Goal: Information Seeking & Learning: Find specific fact

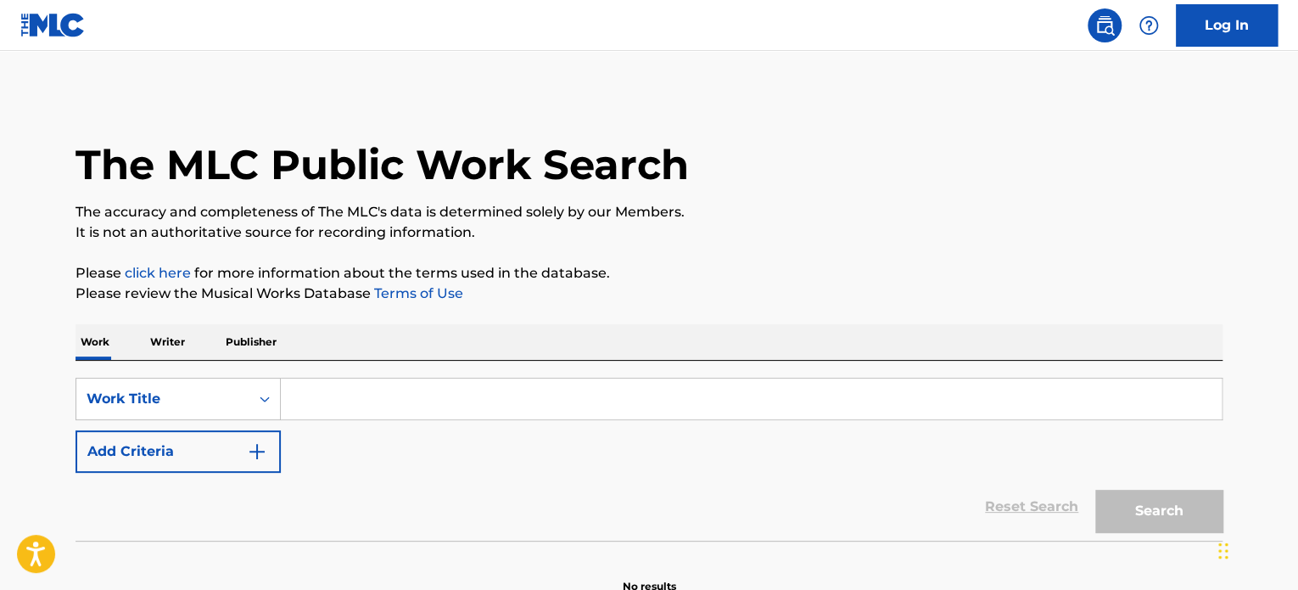
click at [533, 396] on input "Search Form" at bounding box center [751, 398] width 941 height 41
paste input "into the unknown"
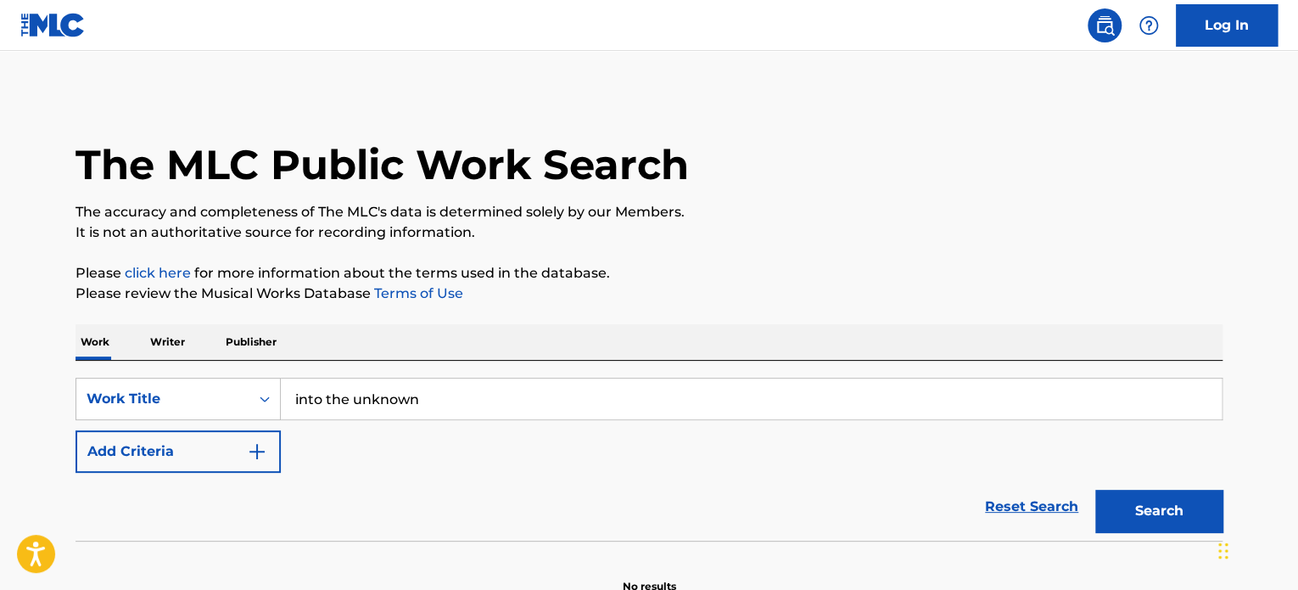
type input "into the unknown"
click at [266, 438] on button "Add Criteria" at bounding box center [178, 451] width 205 height 42
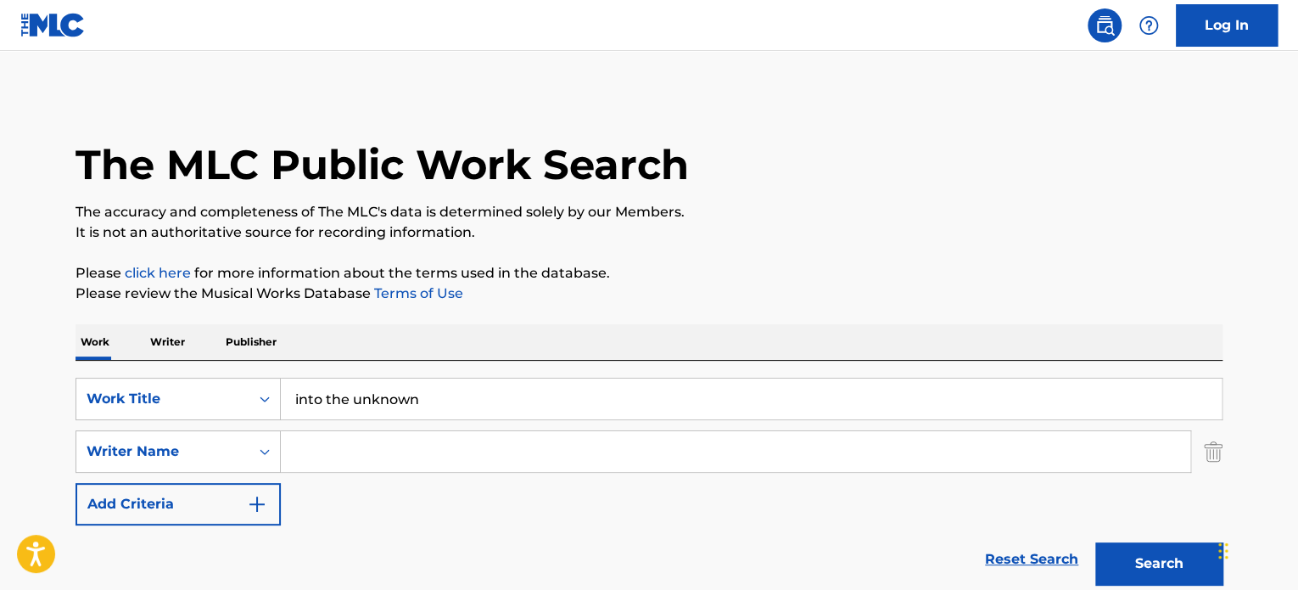
click at [342, 450] on input "Search Form" at bounding box center [736, 451] width 910 height 41
click at [342, 450] on input "porsinger" at bounding box center [736, 451] width 910 height 41
type input "porsinger"
click at [1179, 562] on button "Search" at bounding box center [1159, 563] width 127 height 42
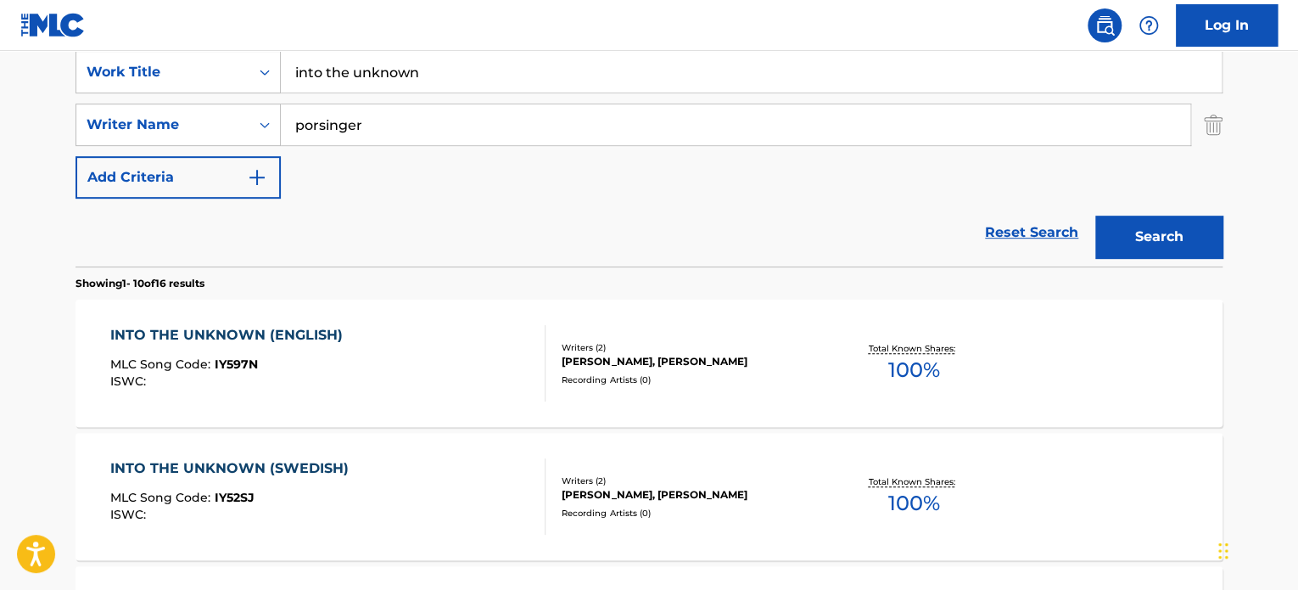
scroll to position [339, 0]
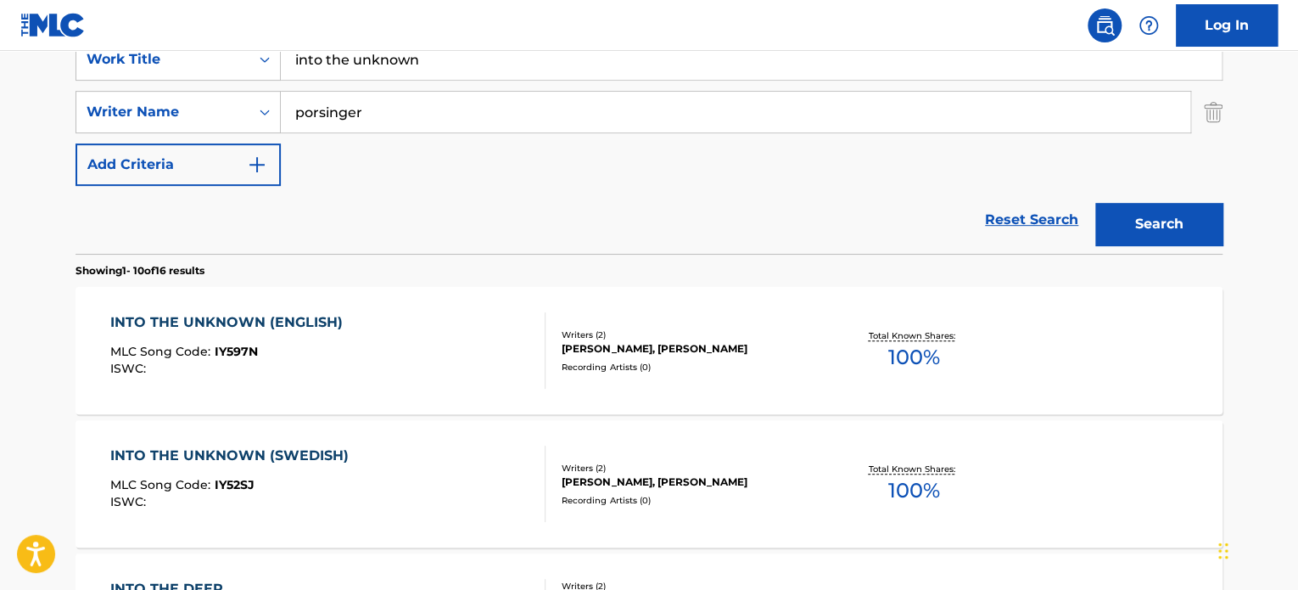
click at [451, 357] on div "INTO THE UNKNOWN (ENGLISH) MLC Song Code : IY597N ISWC :" at bounding box center [328, 350] width 436 height 76
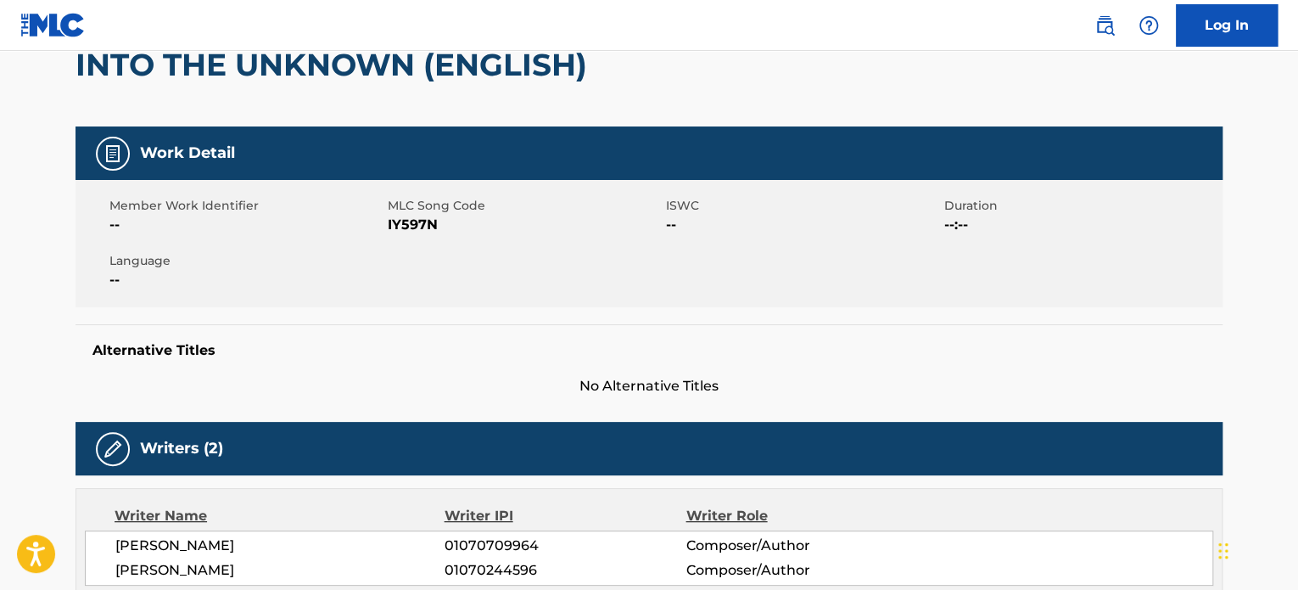
scroll to position [85, 0]
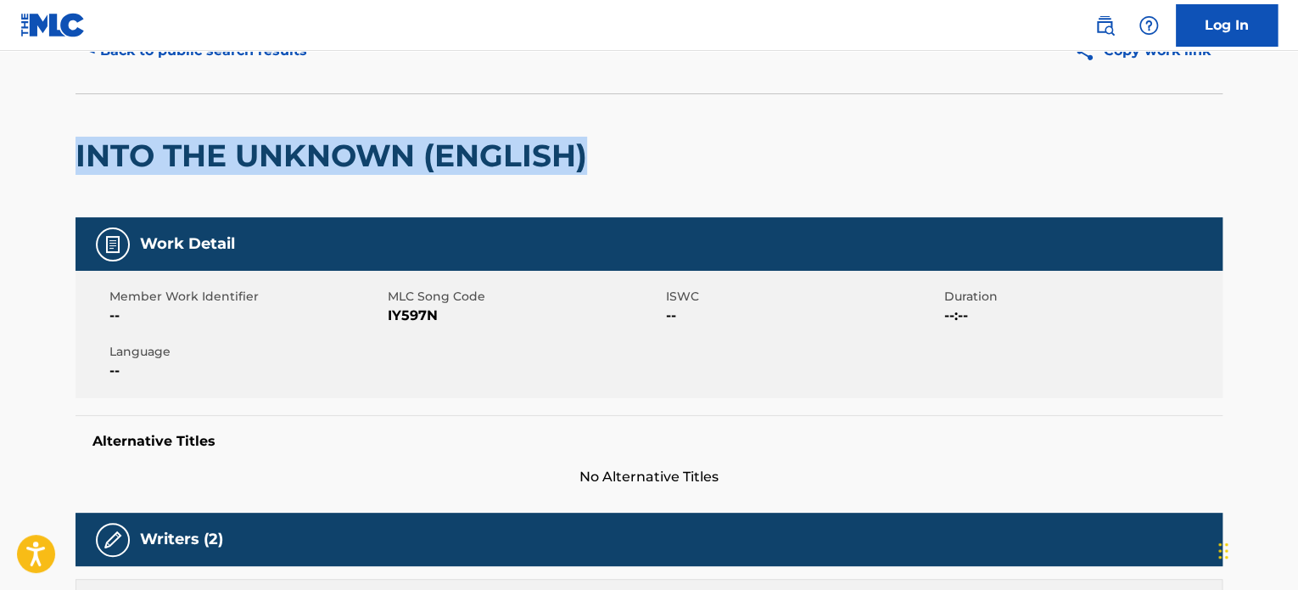
drag, startPoint x: 591, startPoint y: 153, endPoint x: 76, endPoint y: 156, distance: 514.3
click at [76, 156] on div "INTO THE UNKNOWN (ENGLISH)" at bounding box center [649, 155] width 1147 height 124
copy h2 "INTO THE UNKNOWN (ENGLISH)"
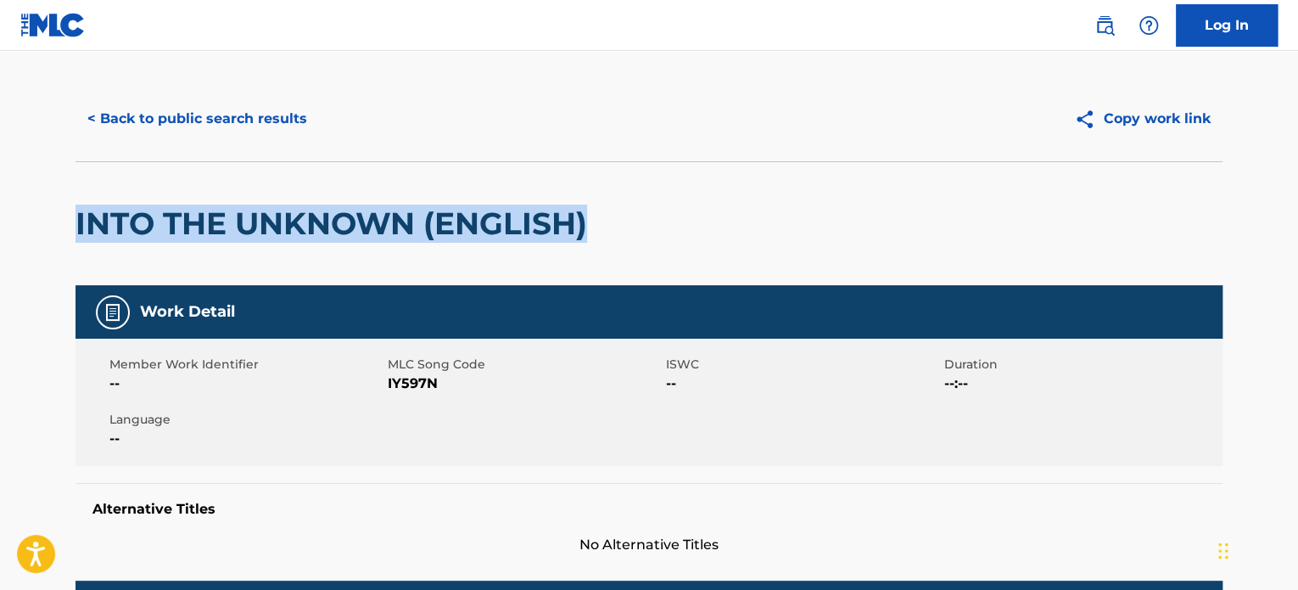
scroll to position [0, 0]
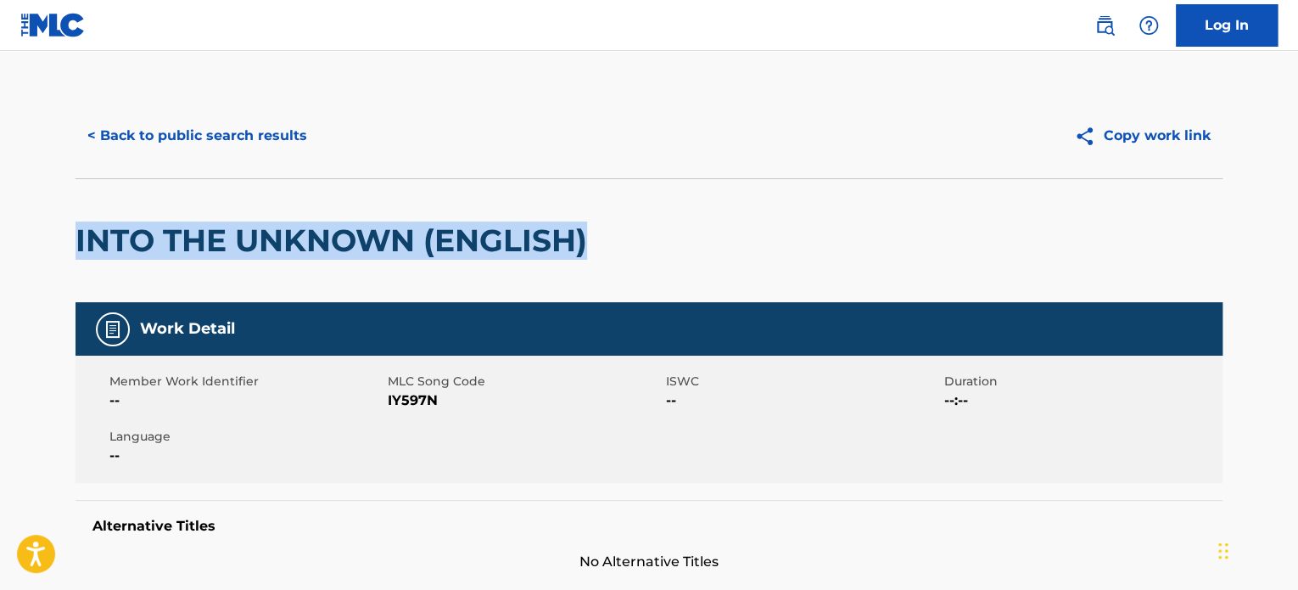
click at [290, 145] on button "< Back to public search results" at bounding box center [198, 136] width 244 height 42
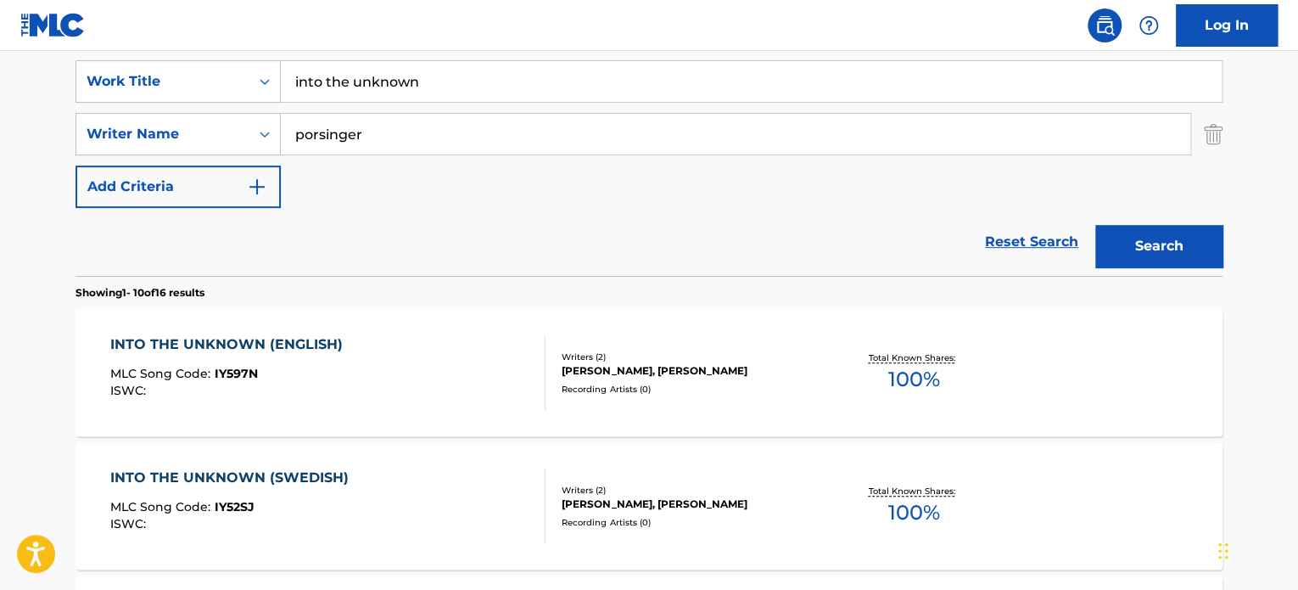
scroll to position [255, 0]
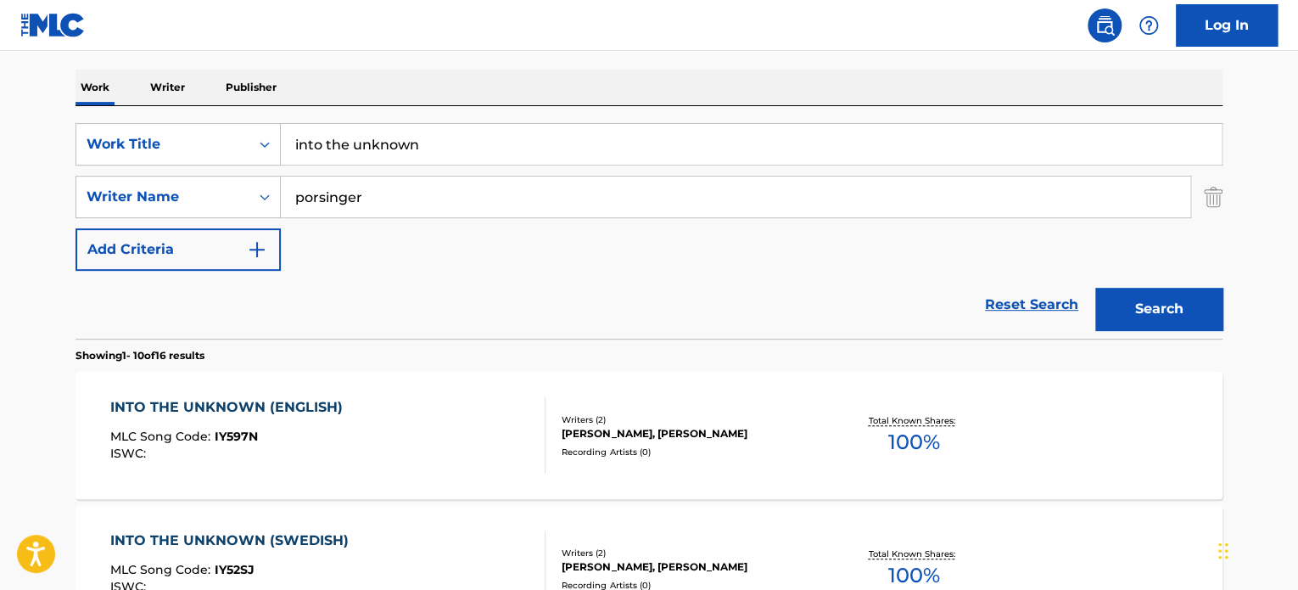
click at [377, 135] on input "into the unknown" at bounding box center [751, 144] width 941 height 41
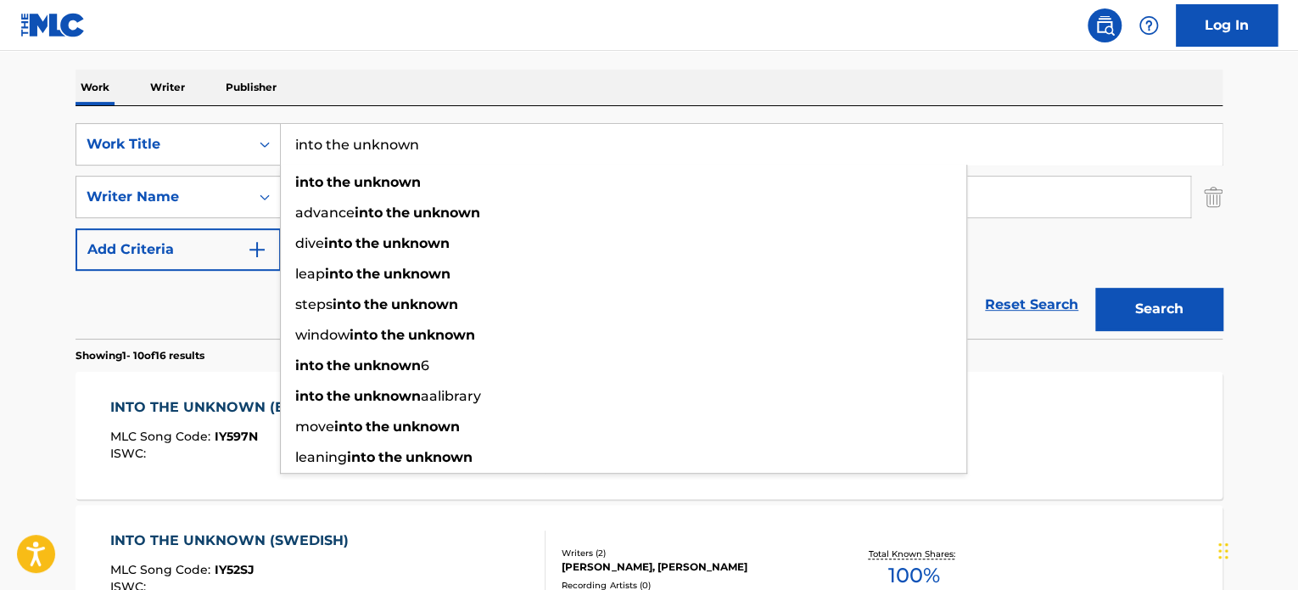
paste input "cirque du screams"
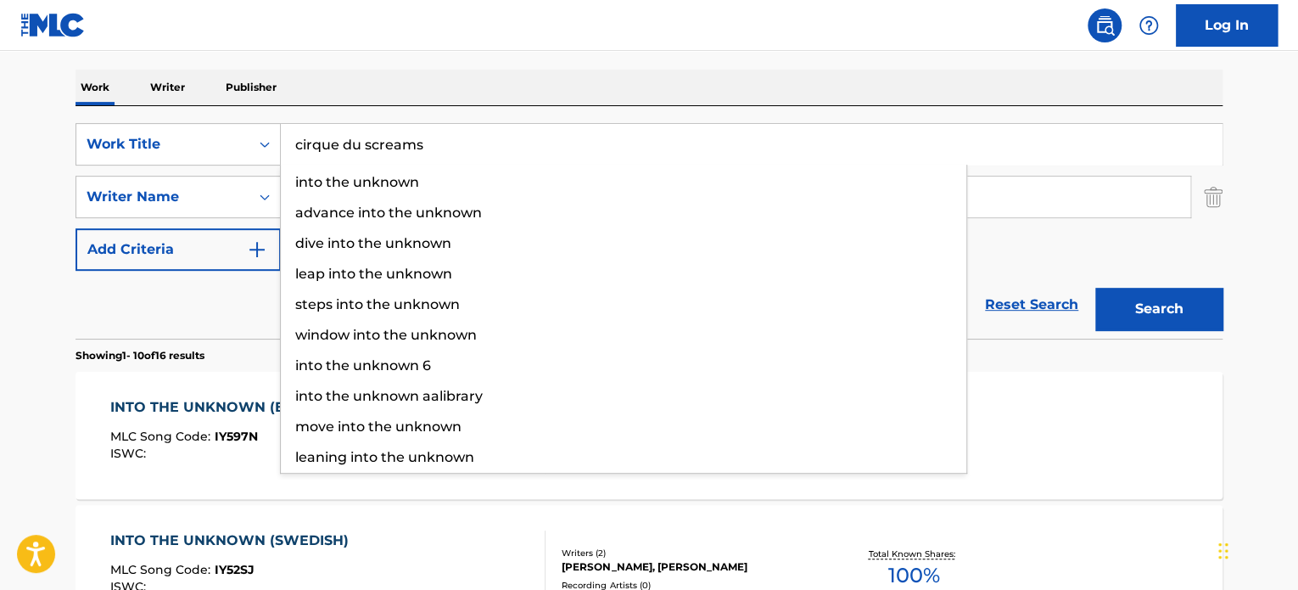
type input "cirque du screams"
click at [244, 305] on div "Reset Search Search" at bounding box center [649, 305] width 1147 height 68
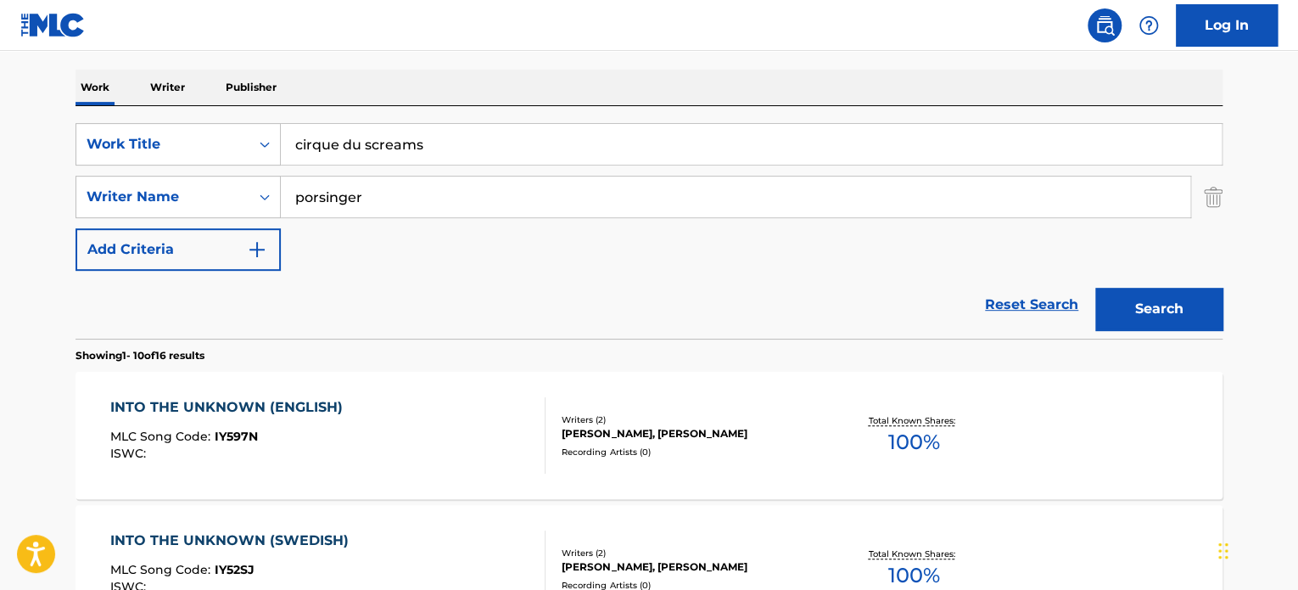
click at [360, 197] on input "porsinger" at bounding box center [736, 197] width 910 height 41
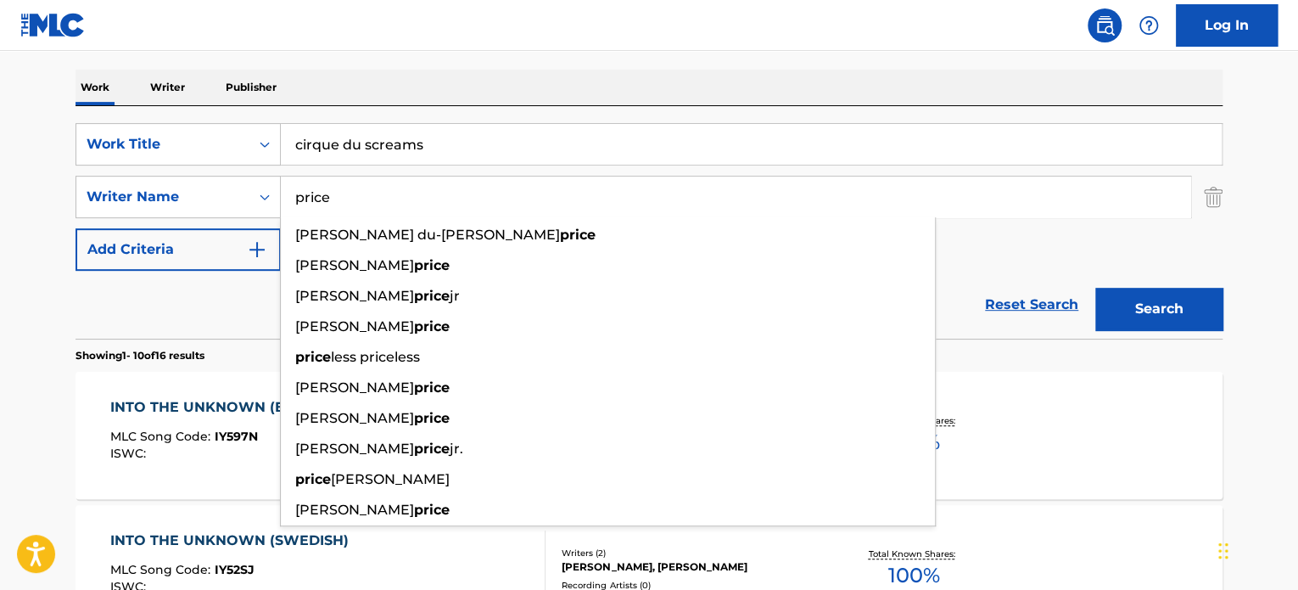
click at [360, 197] on input "price" at bounding box center [736, 197] width 910 height 41
type input "price"
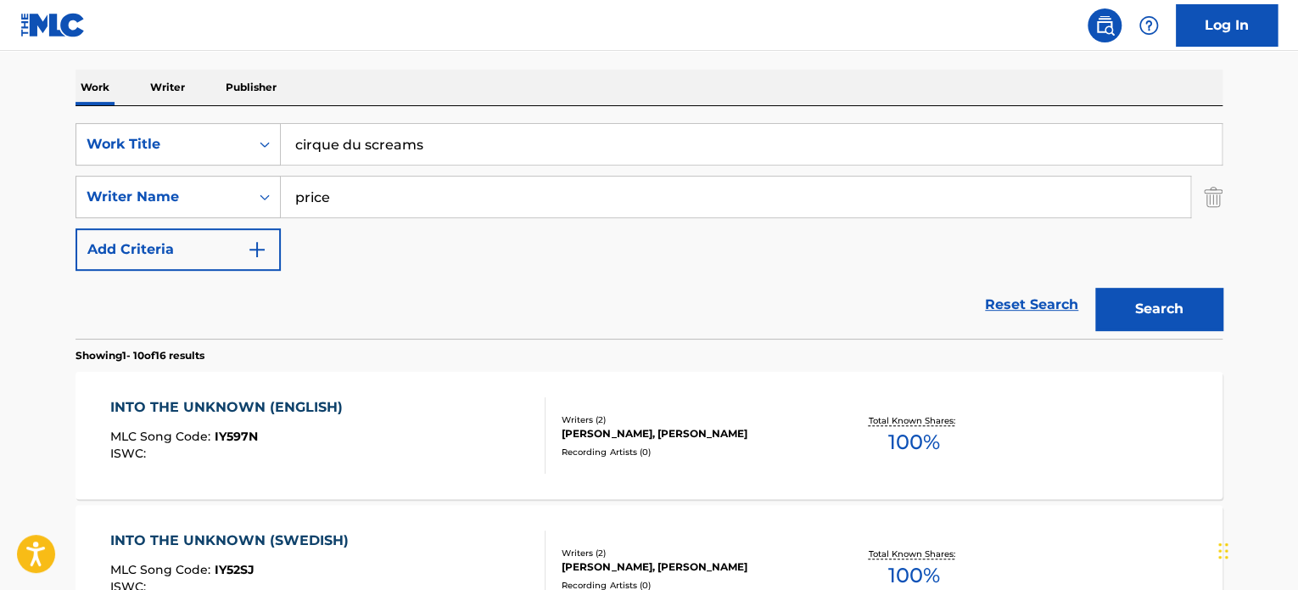
drag, startPoint x: 1164, startPoint y: 301, endPoint x: 1098, endPoint y: 261, distance: 77.7
click at [1163, 304] on button "Search" at bounding box center [1159, 309] width 127 height 42
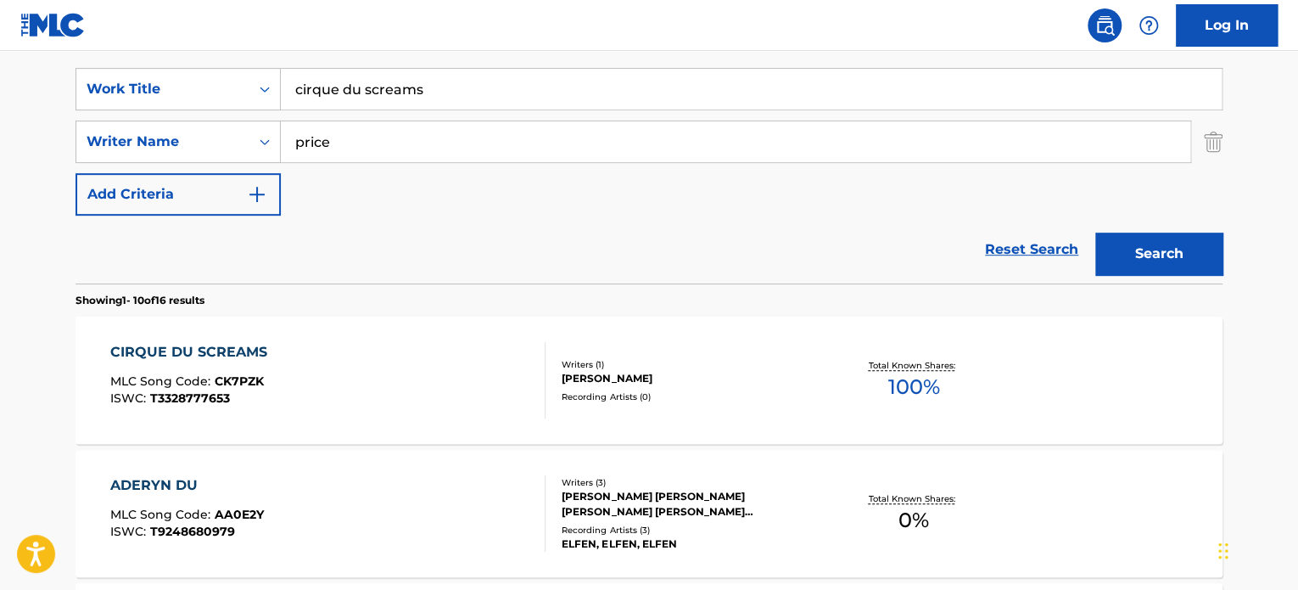
scroll to position [339, 0]
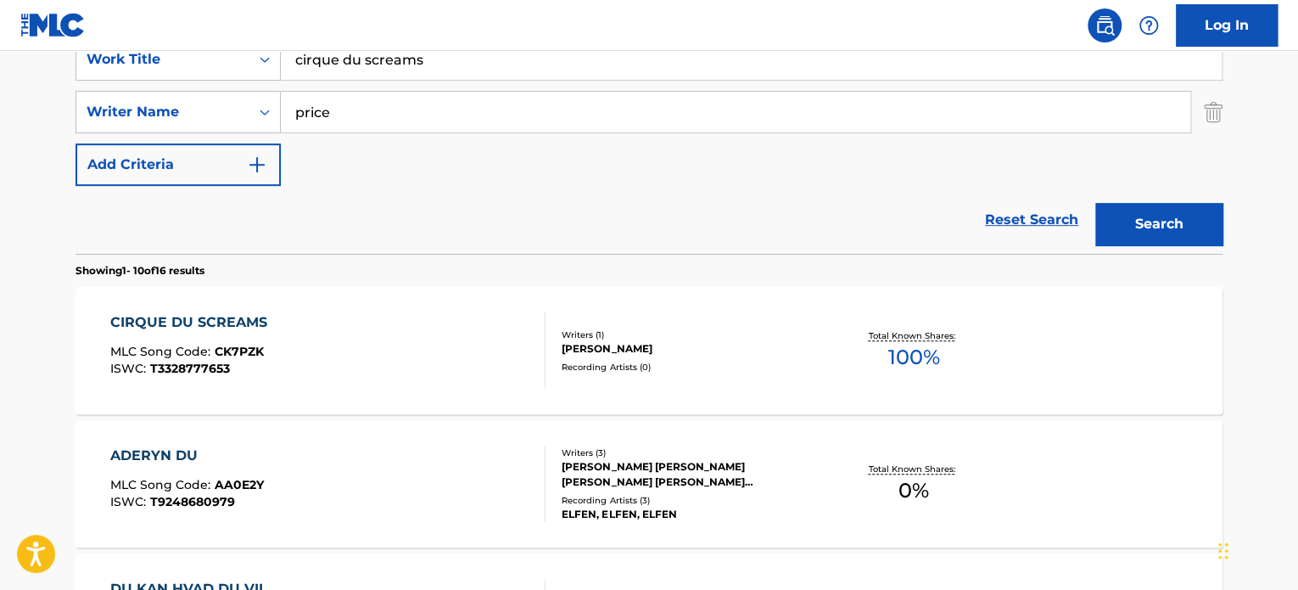
click at [431, 342] on div "CIRQUE DU SCREAMS MLC Song Code : CK7PZK ISWC : T3328777653" at bounding box center [328, 350] width 436 height 76
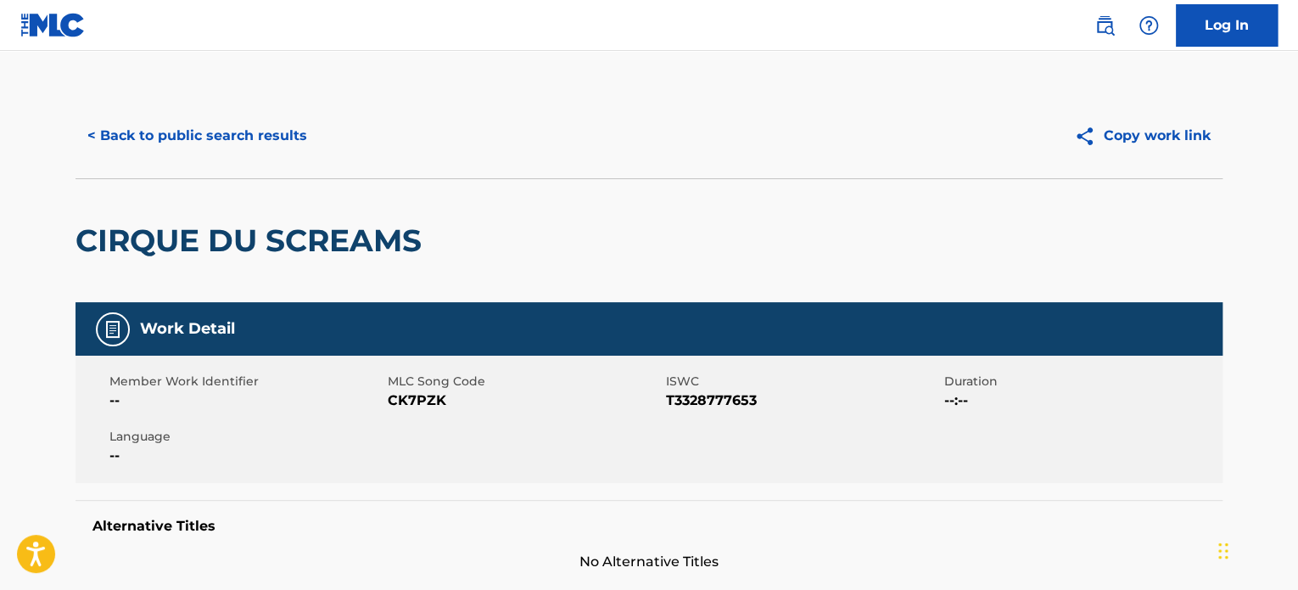
click at [220, 152] on button "< Back to public search results" at bounding box center [198, 136] width 244 height 42
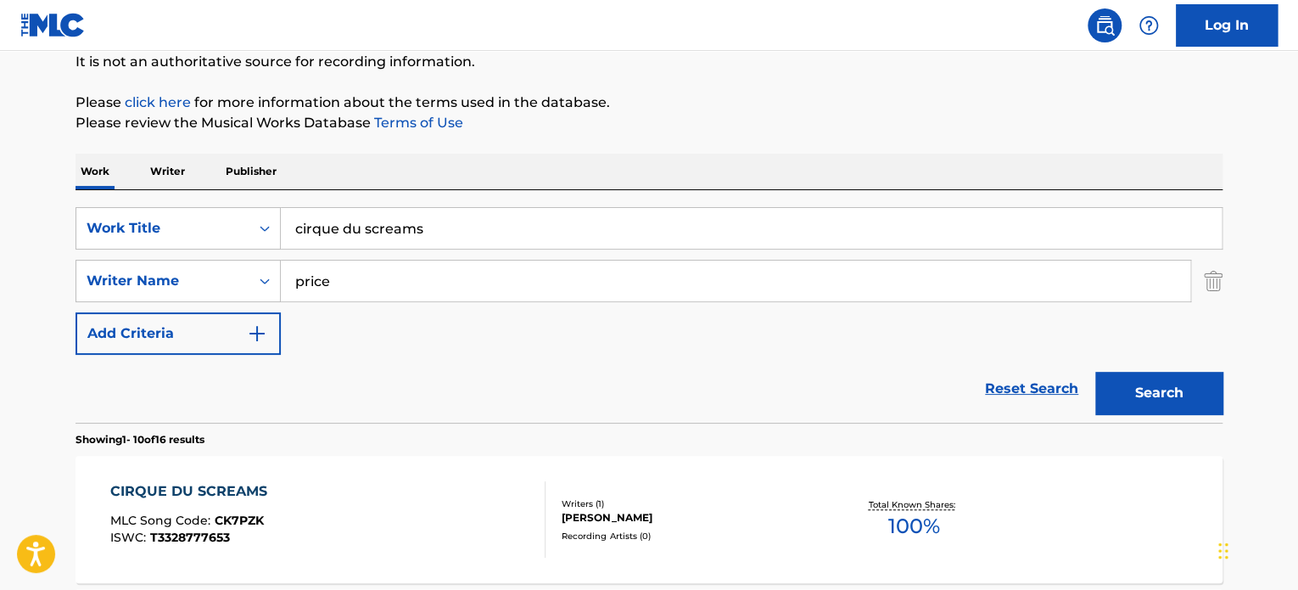
scroll to position [170, 0]
click at [346, 233] on input "cirque du screams" at bounding box center [751, 229] width 941 height 41
paste input "heavy metal HOCKEY"
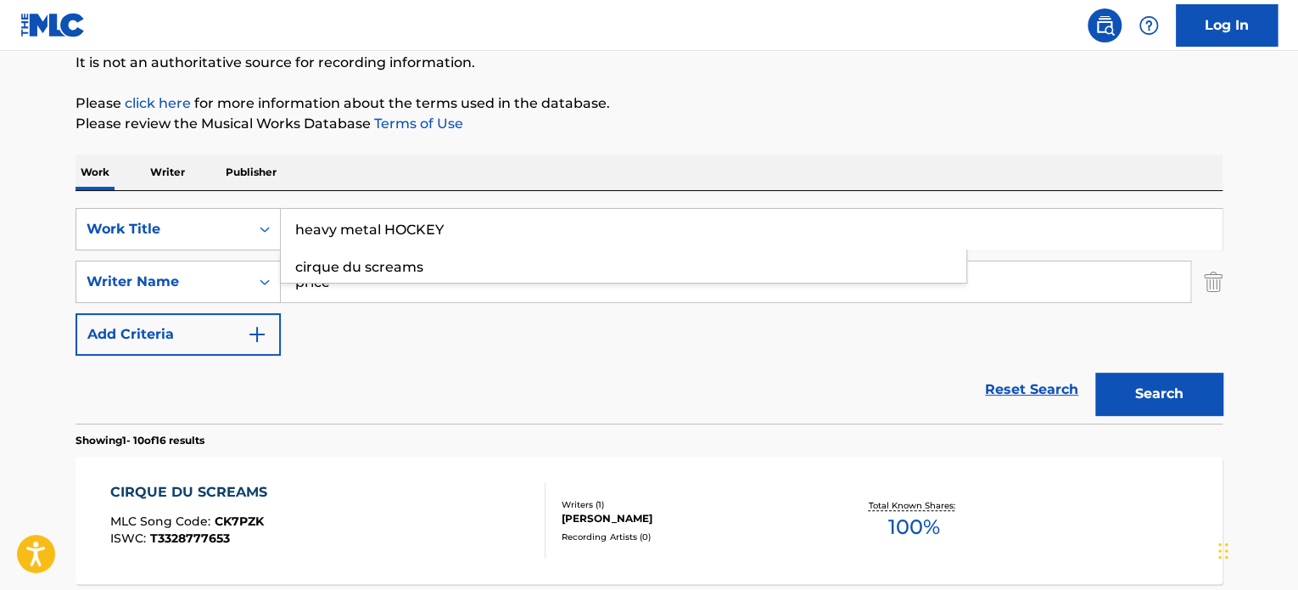
type input "heavy metal HOCKEY"
click at [268, 375] on div "Reset Search Search" at bounding box center [649, 390] width 1147 height 68
click at [350, 294] on input "price" at bounding box center [736, 281] width 910 height 41
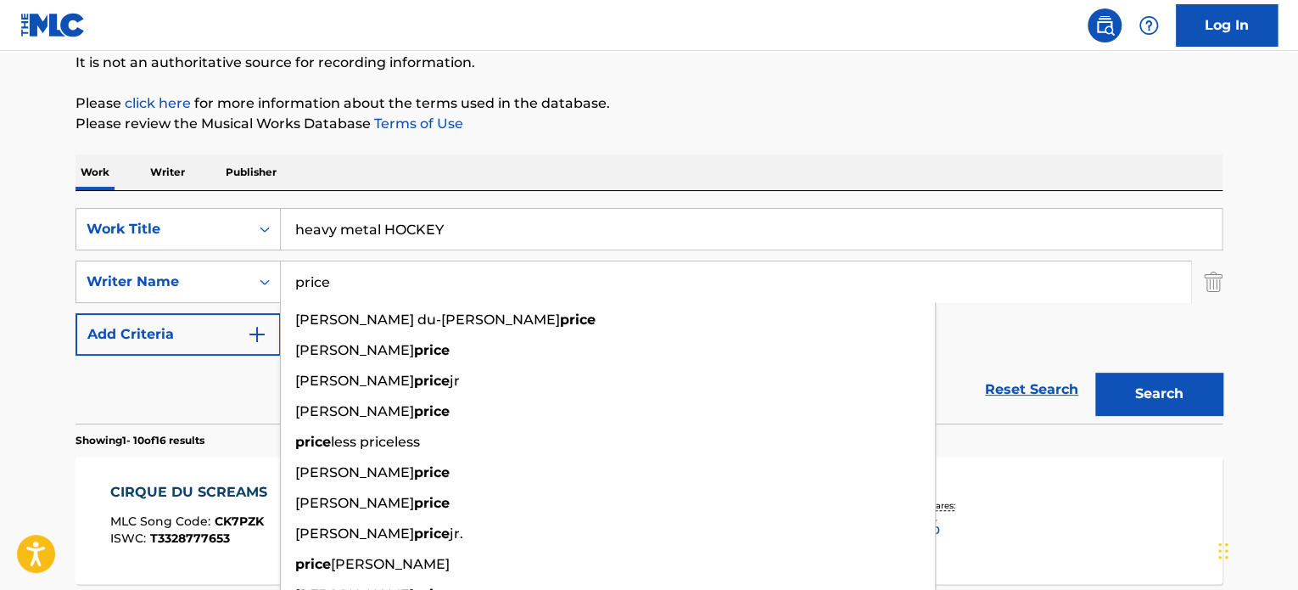
click at [350, 294] on input "price" at bounding box center [736, 281] width 910 height 41
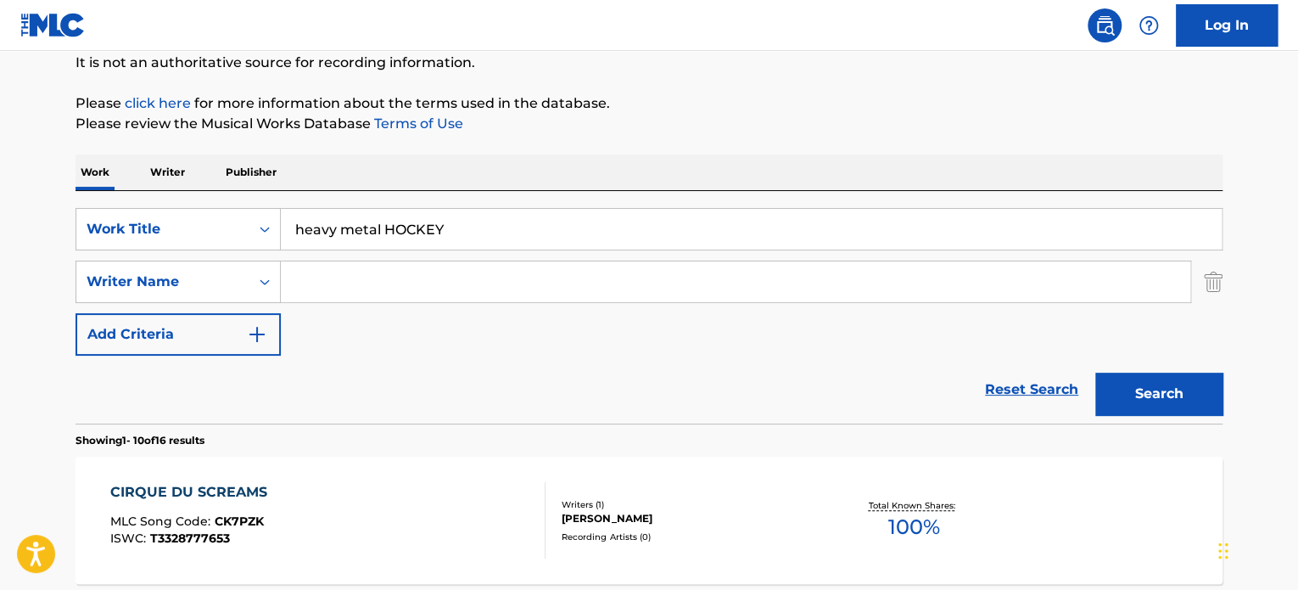
click at [1161, 384] on button "Search" at bounding box center [1159, 394] width 127 height 42
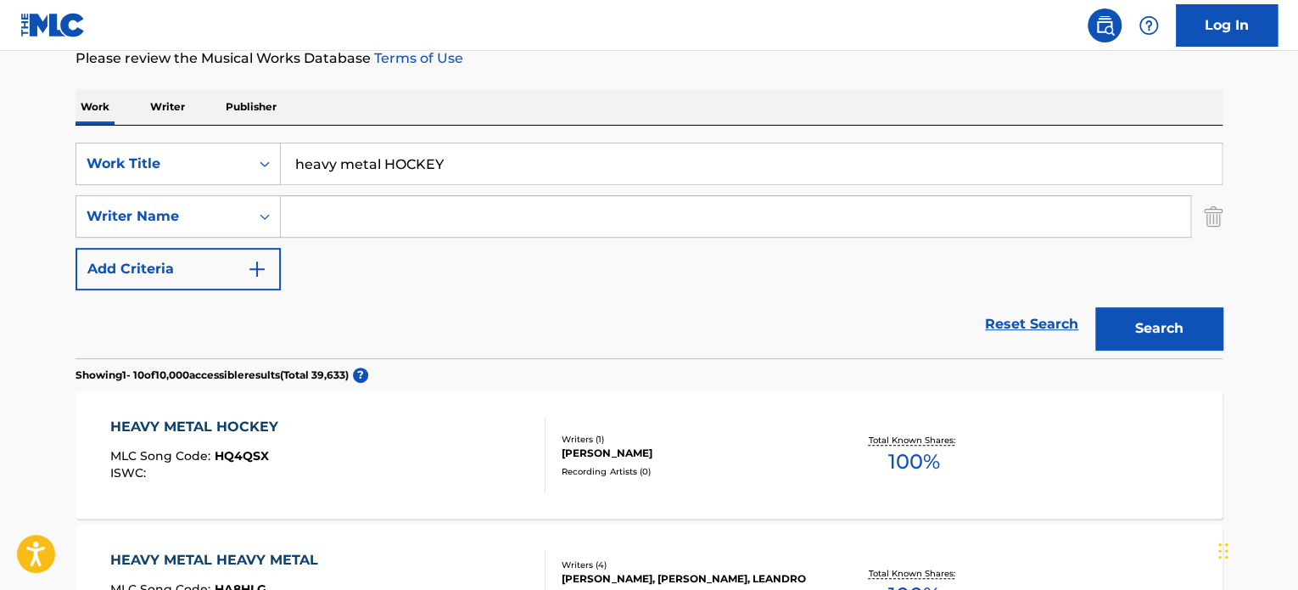
scroll to position [339, 0]
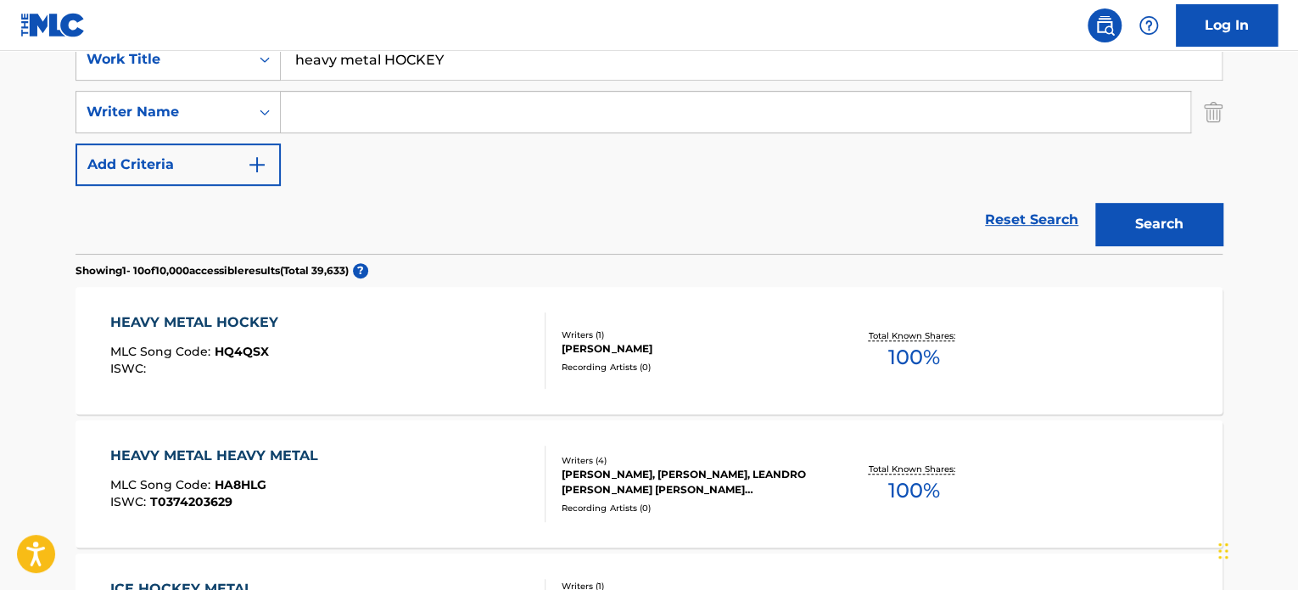
click at [519, 331] on div "HEAVY METAL HOCKEY MLC Song Code : HQ4QSX ISWC :" at bounding box center [328, 350] width 436 height 76
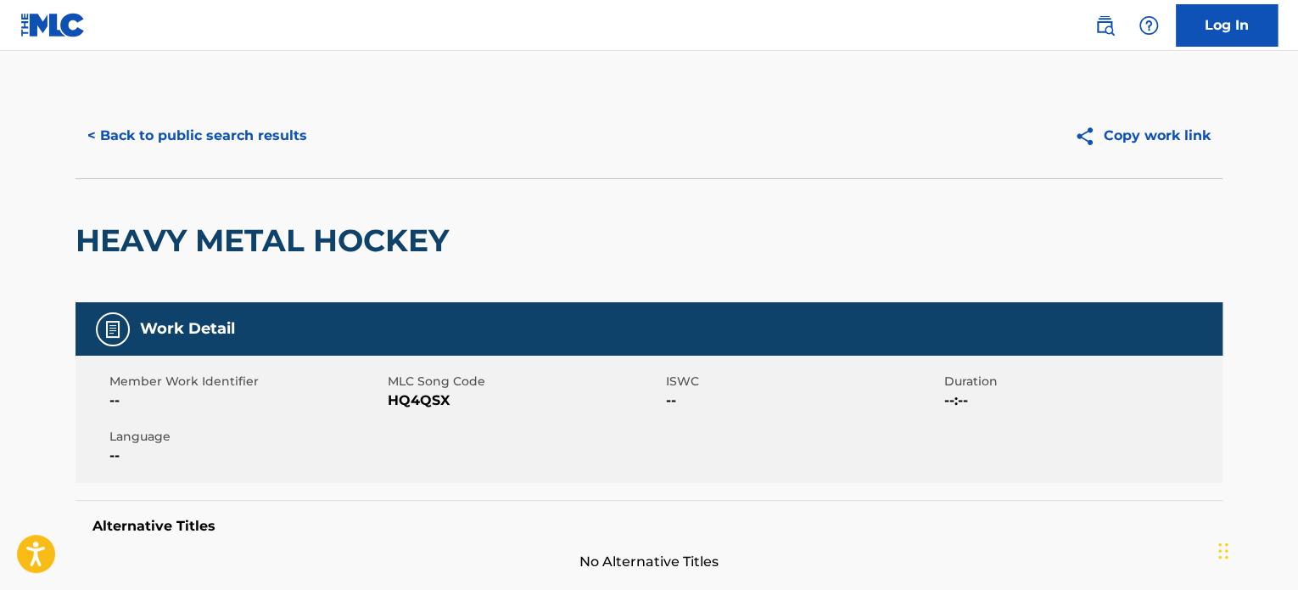
click at [292, 126] on button "< Back to public search results" at bounding box center [198, 136] width 244 height 42
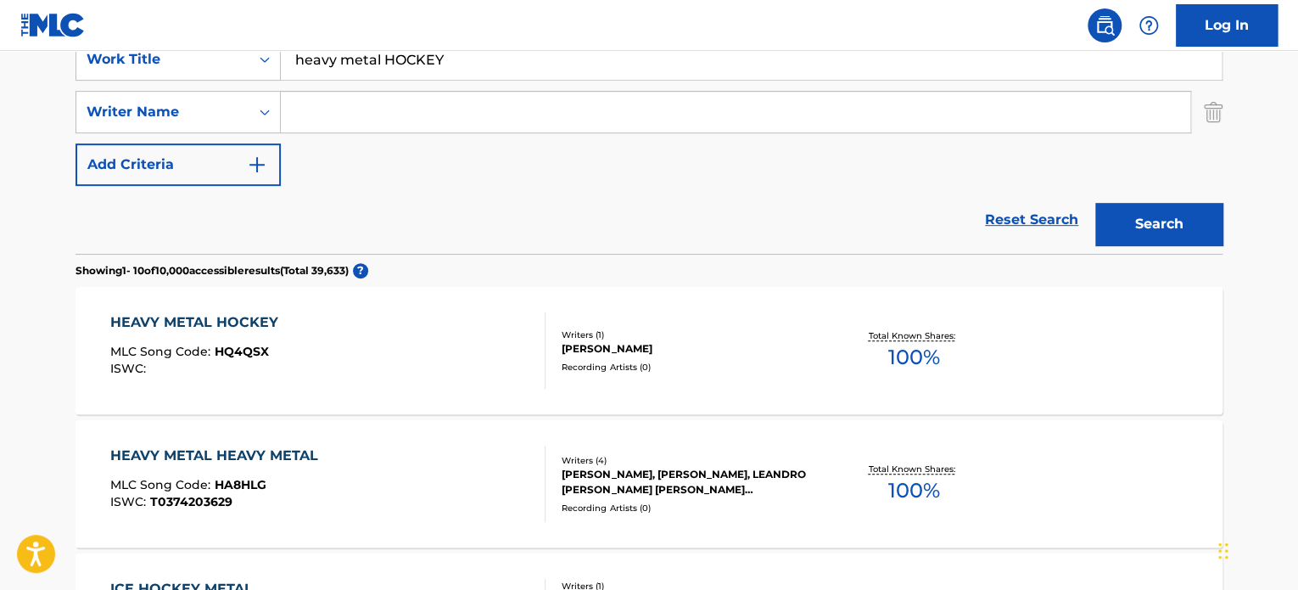
scroll to position [255, 0]
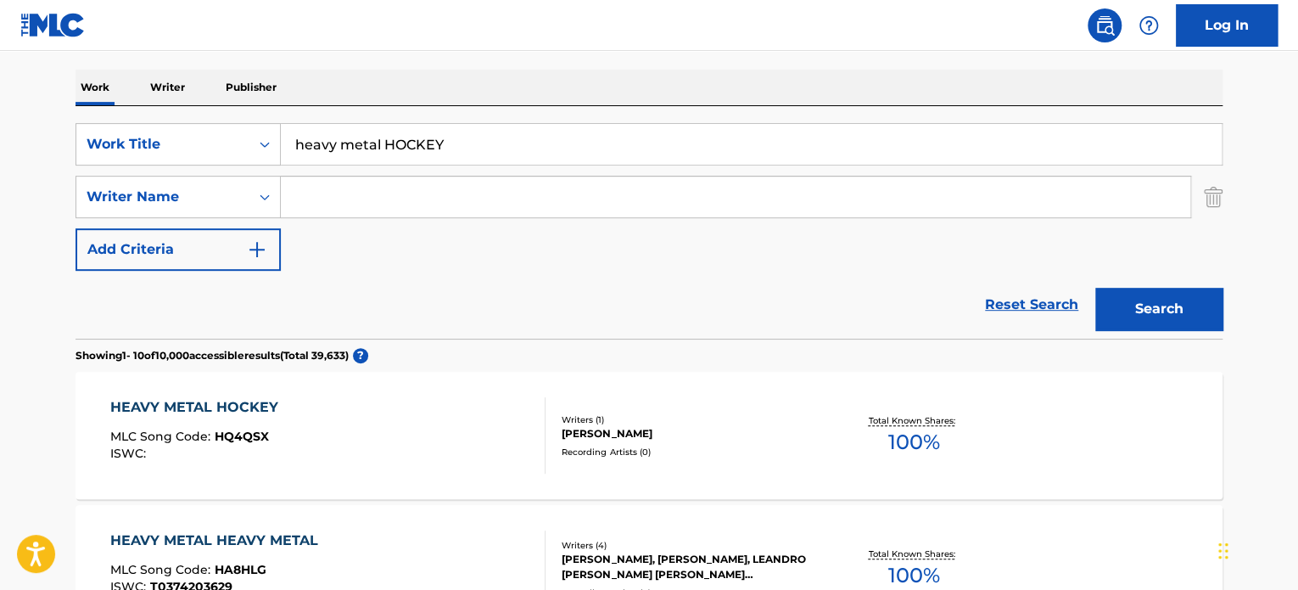
click at [416, 143] on input "heavy metal HOCKEY" at bounding box center [751, 144] width 941 height 41
paste input "RUNESTONE TALES"
type input "RUNESTONE TALES"
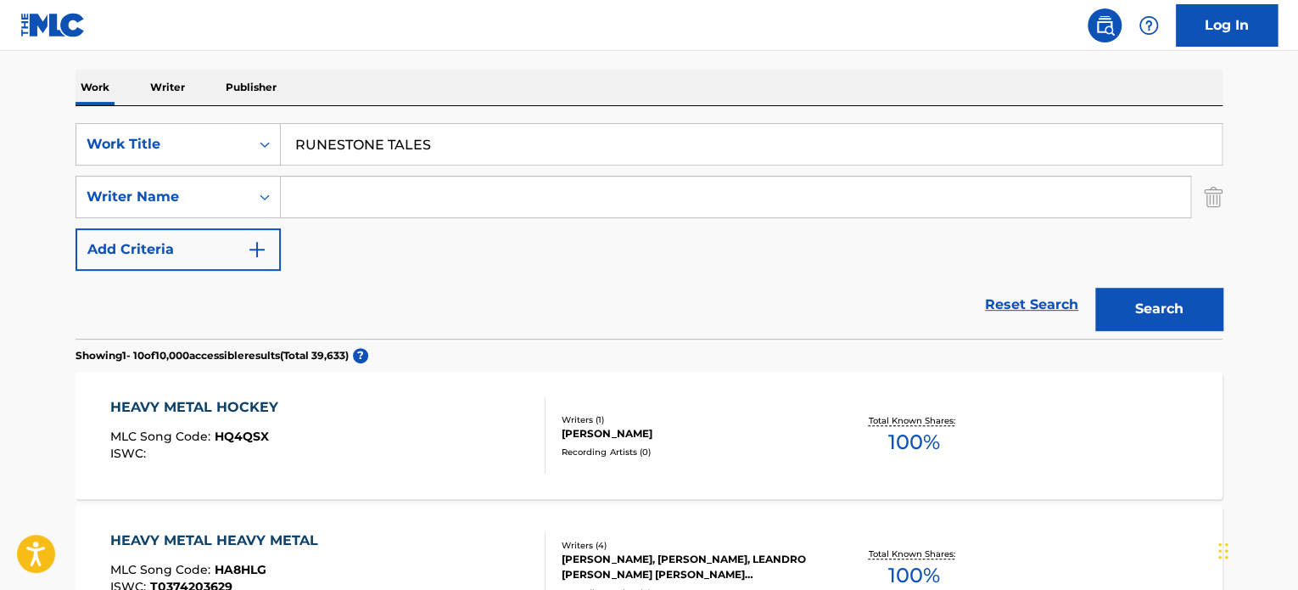
click at [261, 286] on div "Reset Search Search" at bounding box center [649, 305] width 1147 height 68
click at [1124, 291] on button "Search" at bounding box center [1159, 309] width 127 height 42
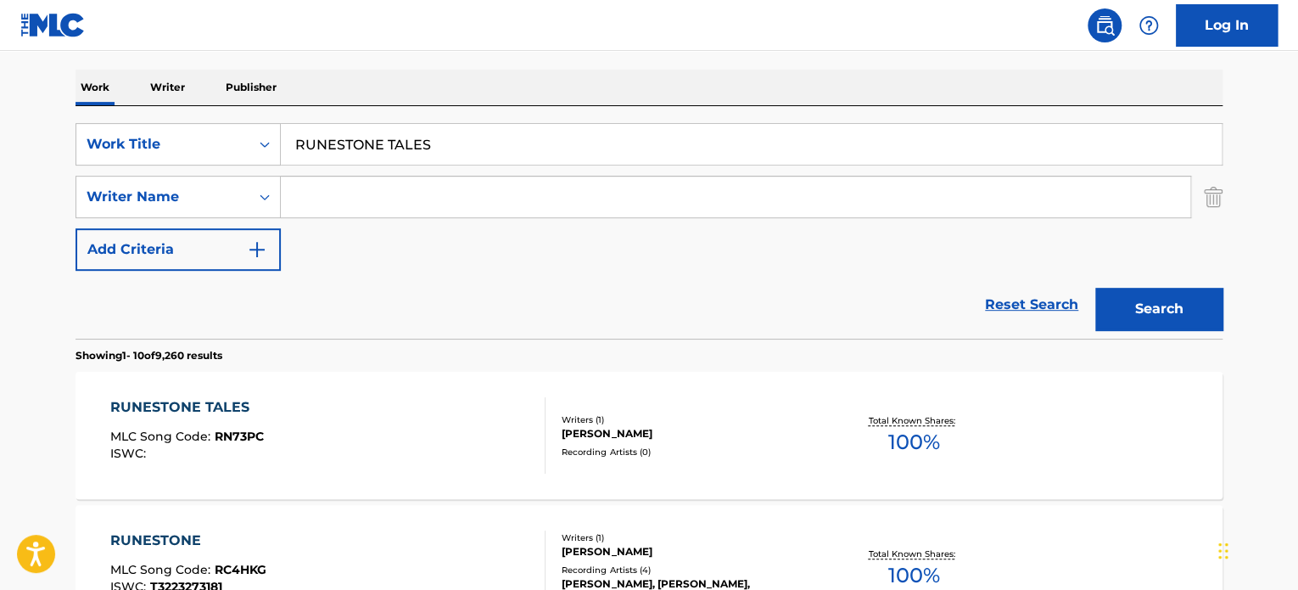
scroll to position [339, 0]
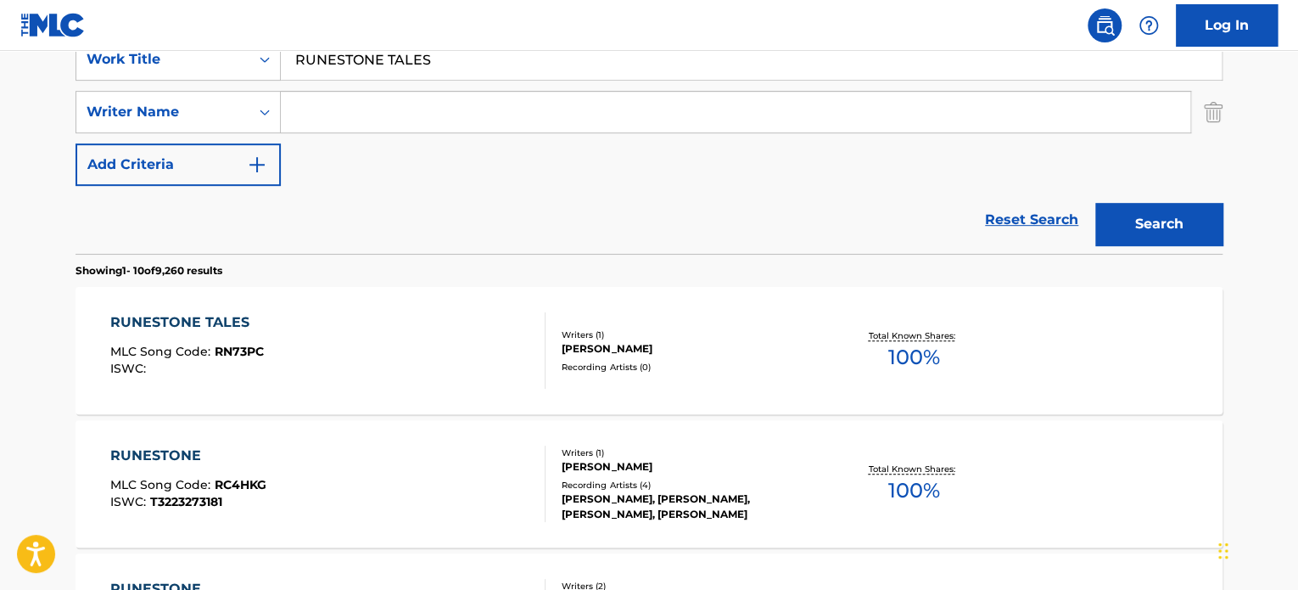
click at [482, 338] on div "RUNESTONE TALES MLC Song Code : RN73PC ISWC :" at bounding box center [328, 350] width 436 height 76
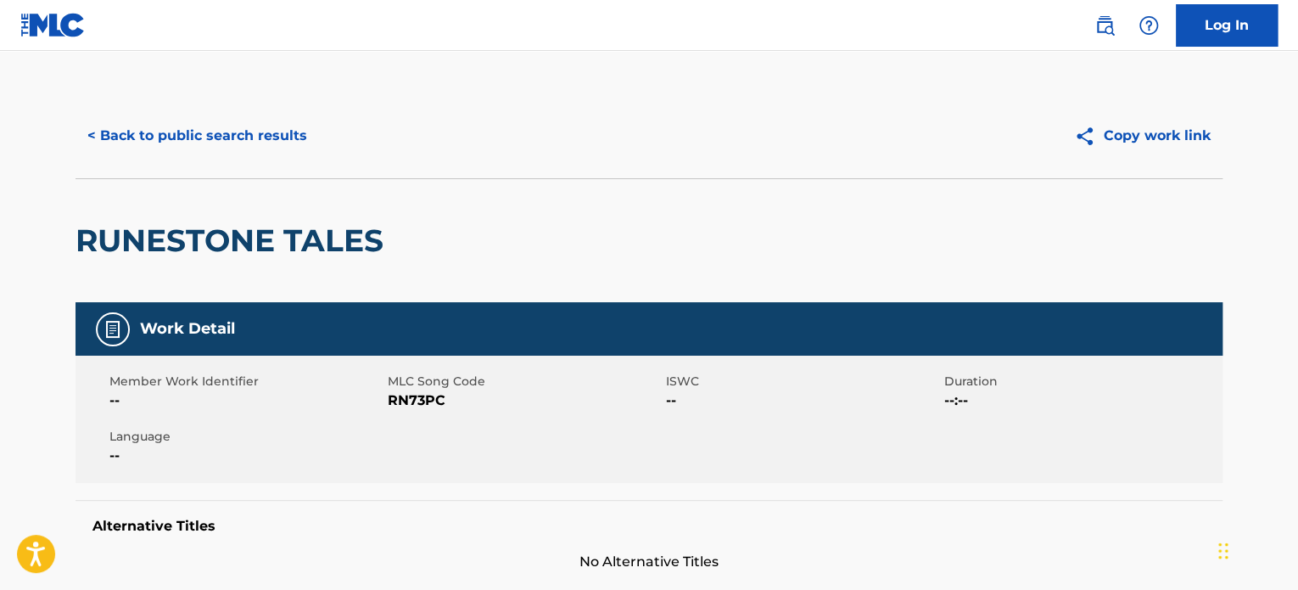
click at [271, 164] on div "< Back to public search results Copy work link" at bounding box center [649, 135] width 1147 height 85
click at [295, 142] on button "< Back to public search results" at bounding box center [198, 136] width 244 height 42
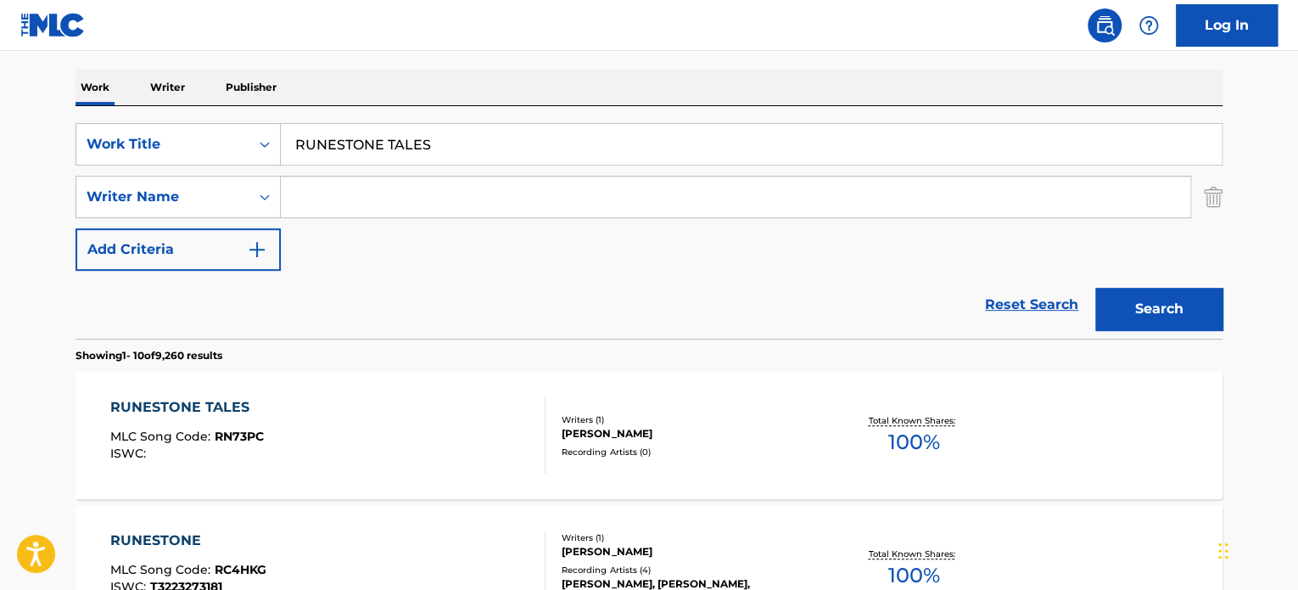
scroll to position [255, 0]
click at [360, 138] on input "RUNESTONE TALES" at bounding box center [751, 144] width 941 height 41
paste input "LAND FORGOTTEN"
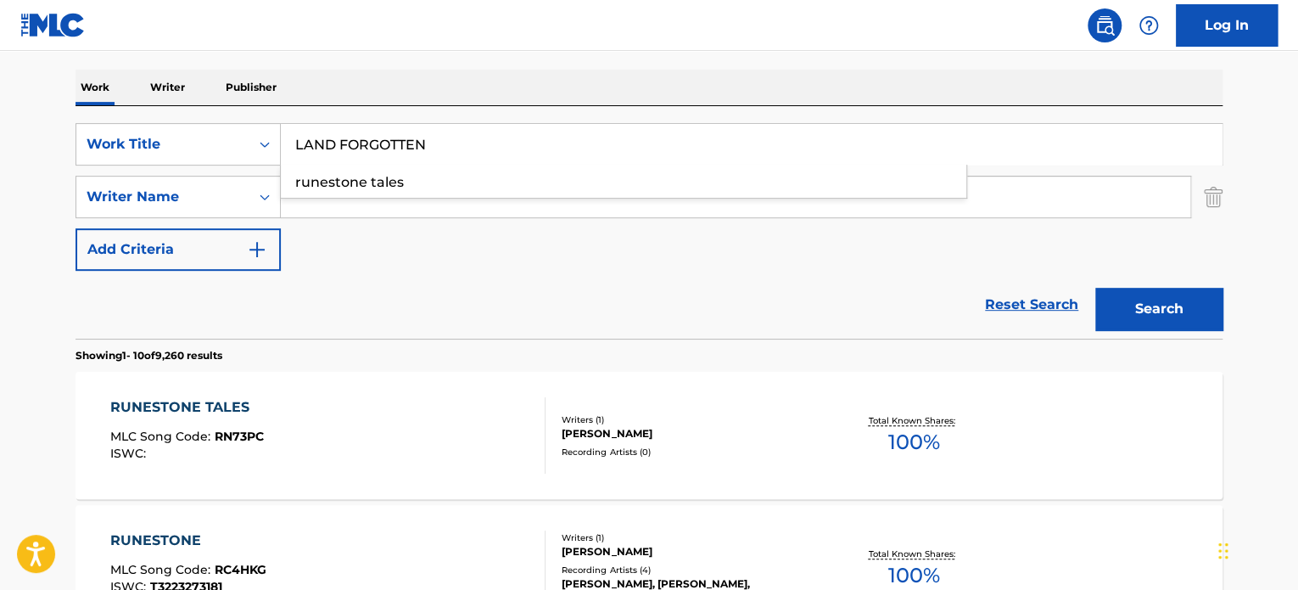
type input "LAND FORGOTTEN"
click at [220, 309] on div "Reset Search Search" at bounding box center [649, 305] width 1147 height 68
click at [351, 201] on input "Search Form" at bounding box center [736, 197] width 910 height 41
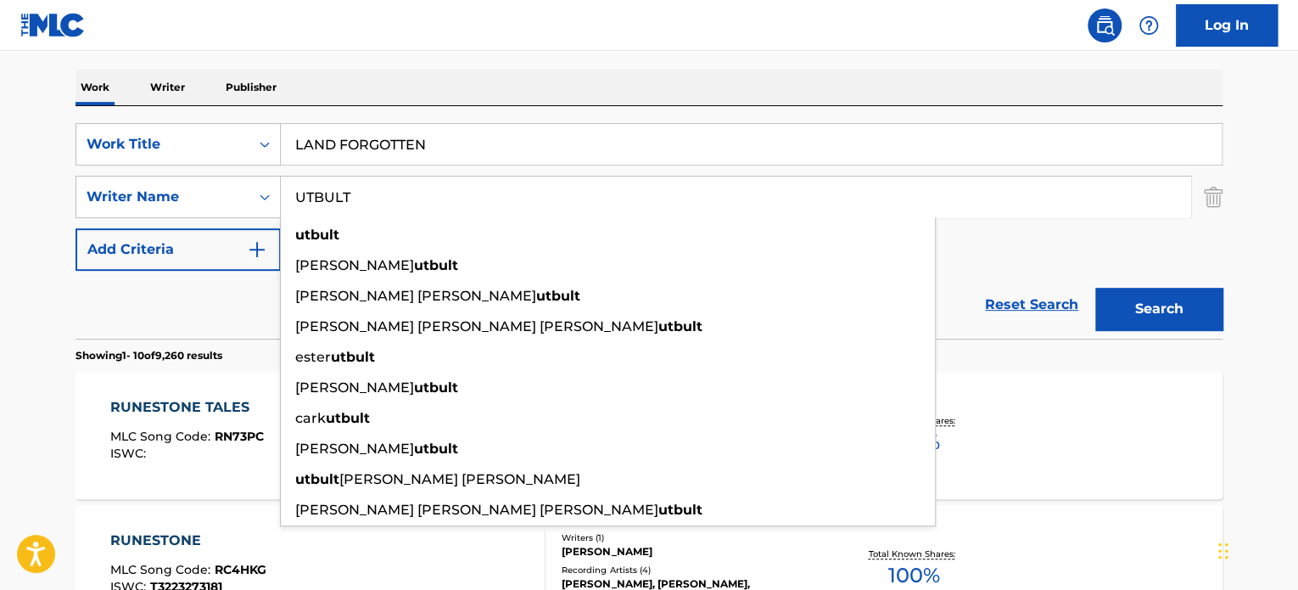
click at [351, 201] on input "UTBULT" at bounding box center [736, 197] width 910 height 41
type input "UTBULT"
click at [1169, 306] on button "Search" at bounding box center [1159, 309] width 127 height 42
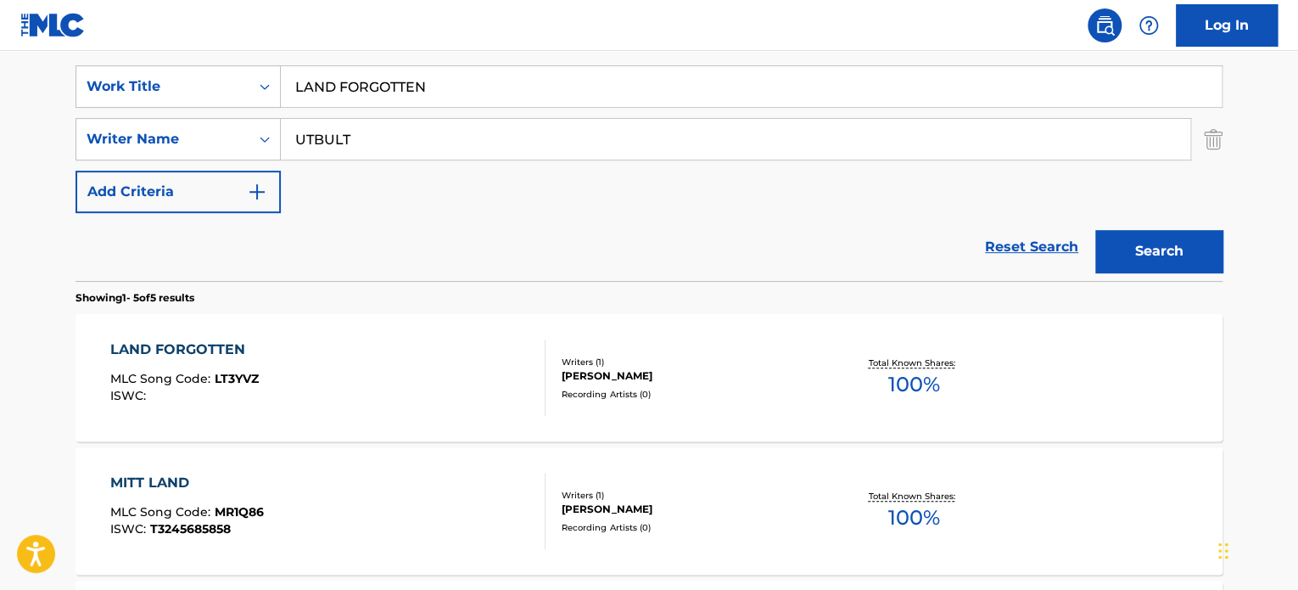
scroll to position [339, 0]
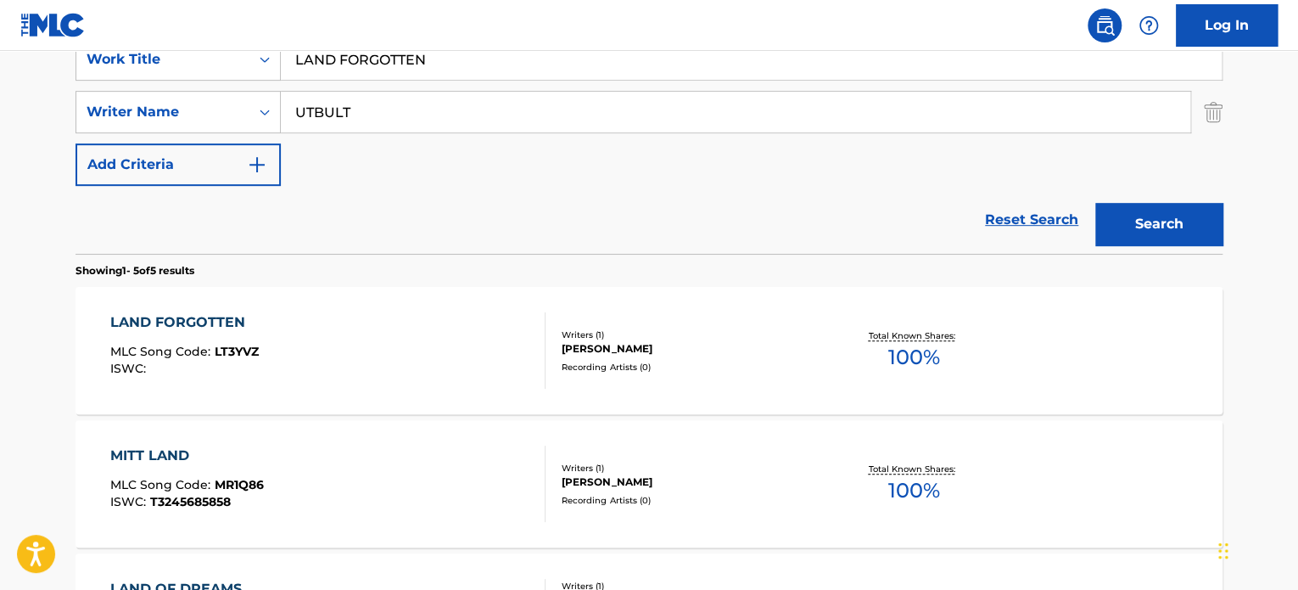
click at [433, 342] on div "LAND FORGOTTEN MLC Song Code : LT3YVZ ISWC :" at bounding box center [328, 350] width 436 height 76
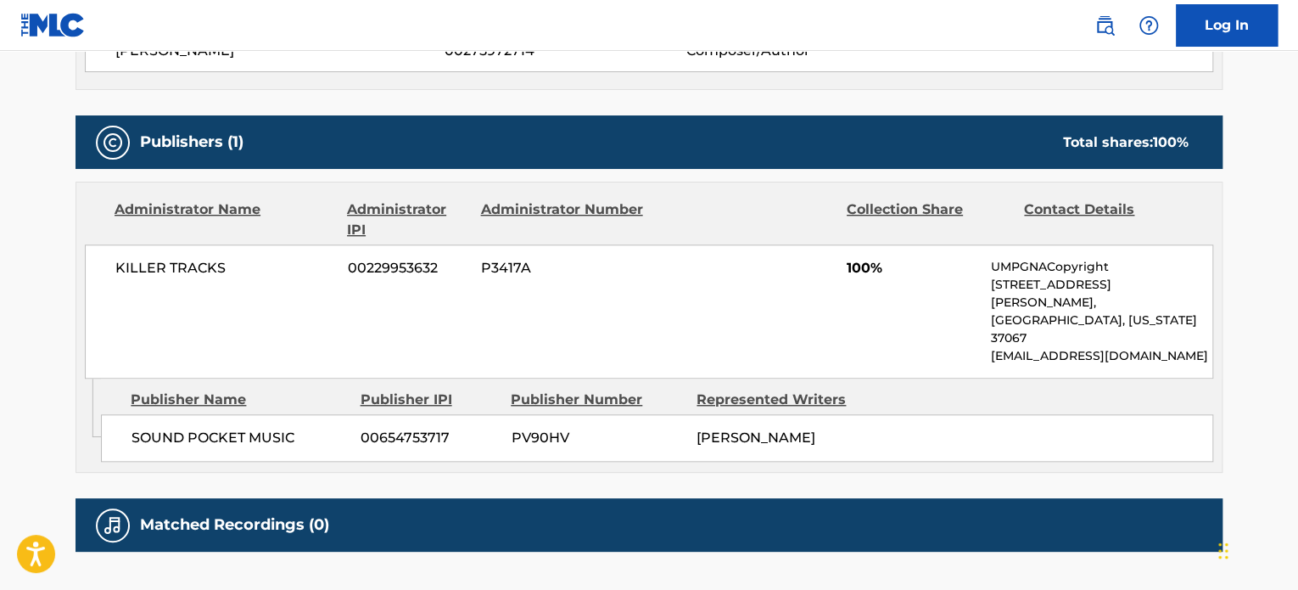
scroll to position [679, 0]
